Goal: Register for event/course

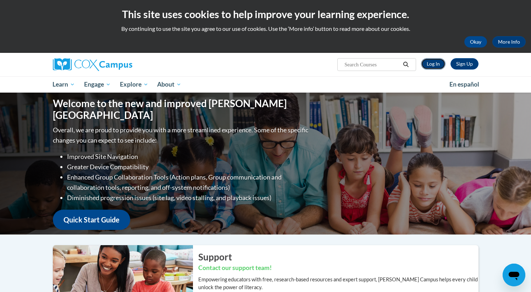
click at [435, 66] on link "Log In" at bounding box center [433, 63] width 24 height 11
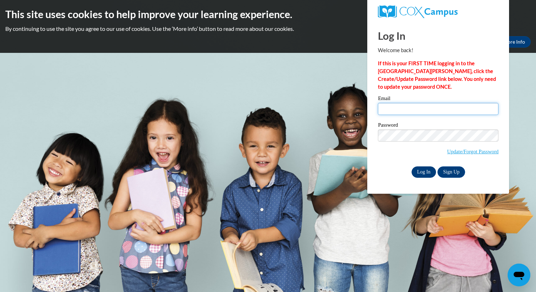
type input "lparks1@daltonstate.edu"
click at [427, 169] on input "Log In" at bounding box center [424, 171] width 25 height 11
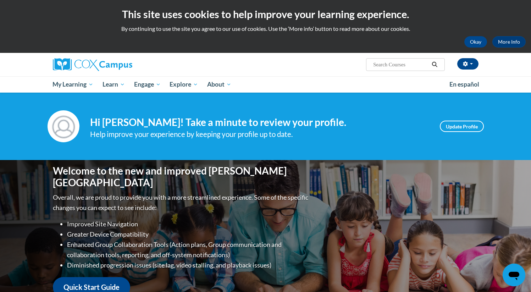
click at [410, 66] on input "Search..." at bounding box center [400, 64] width 57 height 9
type input "print aware"
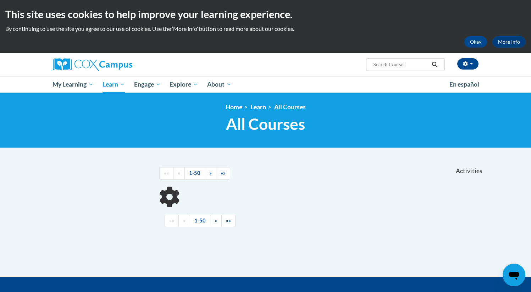
scroll to position [56, 0]
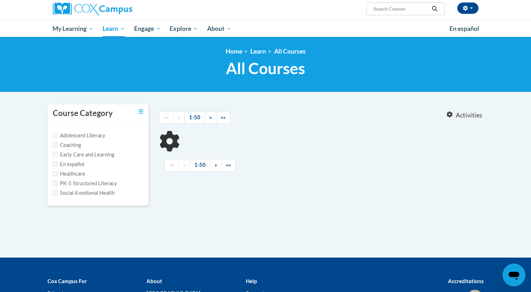
type input "print aware"
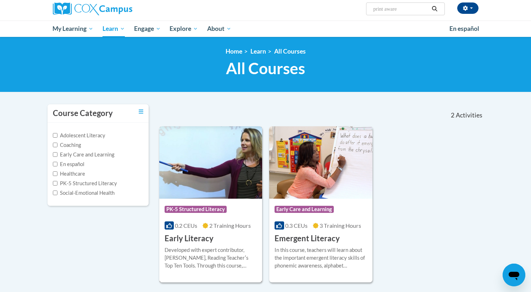
click at [222, 195] on img at bounding box center [210, 162] width 103 height 72
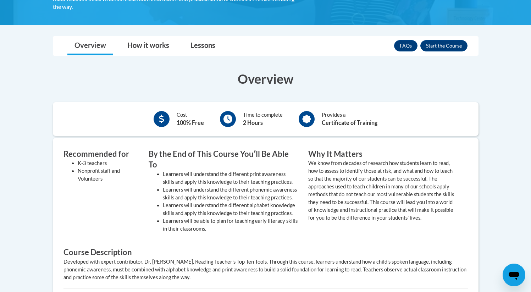
scroll to position [170, 0]
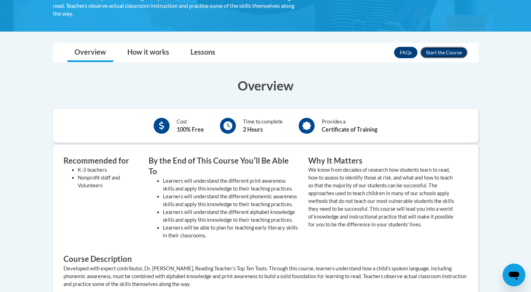
click at [446, 52] on button "Enroll" at bounding box center [443, 52] width 47 height 11
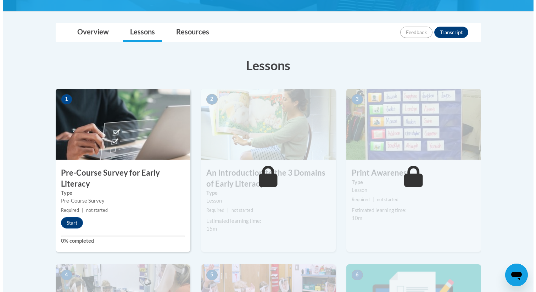
scroll to position [149, 0]
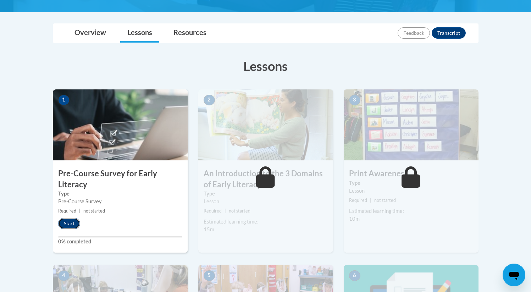
click at [66, 221] on button "Start" at bounding box center [69, 223] width 22 height 11
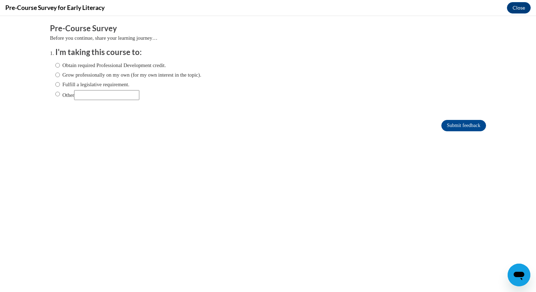
scroll to position [0, 0]
click at [55, 68] on input "Obtain required Professional Development credit." at bounding box center [57, 65] width 5 height 8
radio input "true"
click at [442, 125] on input "Submit feedback" at bounding box center [464, 125] width 45 height 11
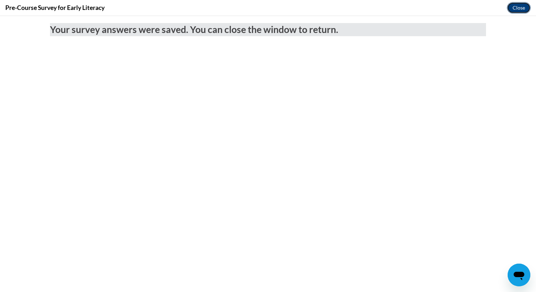
click at [524, 5] on button "Close" at bounding box center [519, 7] width 24 height 11
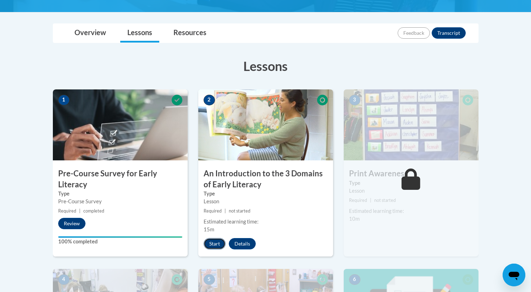
click at [212, 244] on button "Start" at bounding box center [215, 243] width 22 height 11
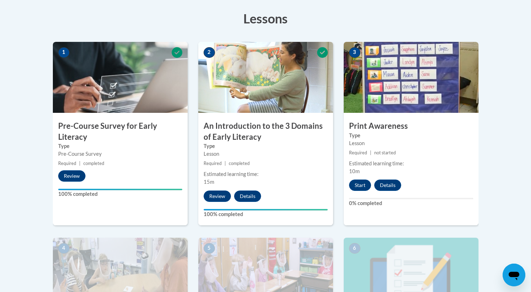
scroll to position [195, 0]
